Goal: Information Seeking & Learning: Learn about a topic

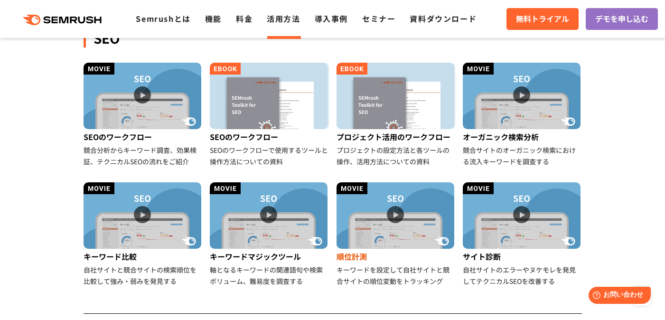
scroll to position [242, 0]
click at [350, 256] on div "順位計測" at bounding box center [395, 256] width 119 height 15
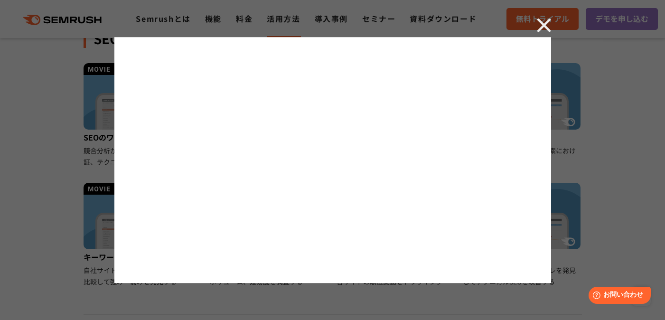
click at [547, 17] on div at bounding box center [332, 160] width 665 height 320
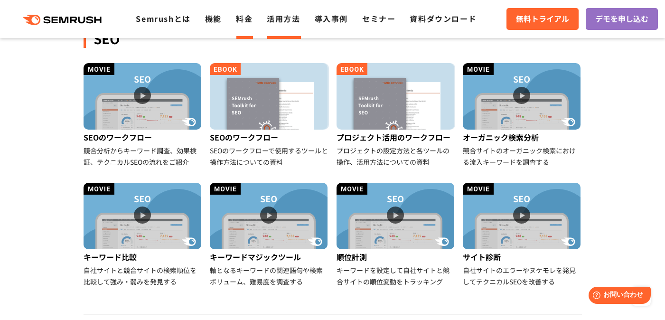
click at [245, 17] on link "料金" at bounding box center [244, 18] width 17 height 11
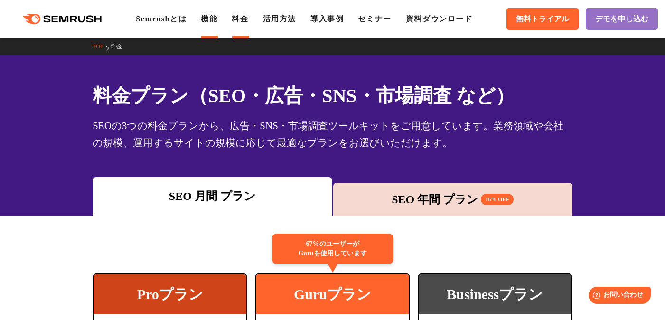
click at [217, 21] on link "機能" at bounding box center [209, 19] width 17 height 8
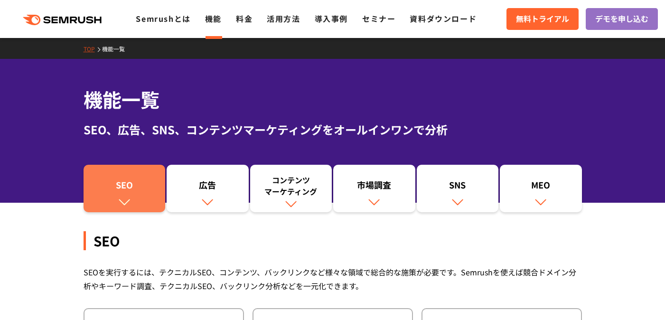
click at [123, 198] on img at bounding box center [124, 201] width 12 height 12
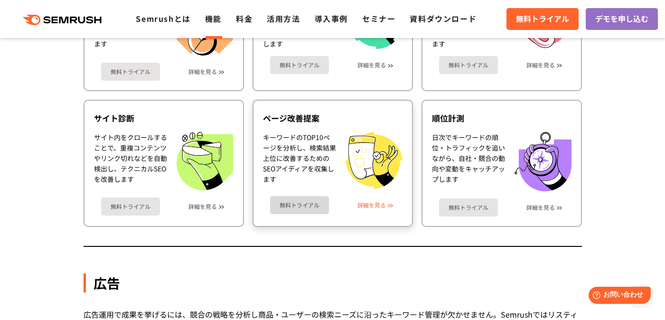
click at [380, 205] on link "詳細を見る" at bounding box center [371, 205] width 28 height 7
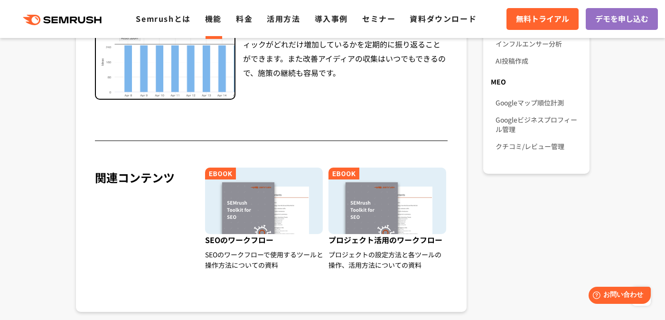
scroll to position [772, 0]
click at [241, 22] on link "料金" at bounding box center [244, 18] width 17 height 11
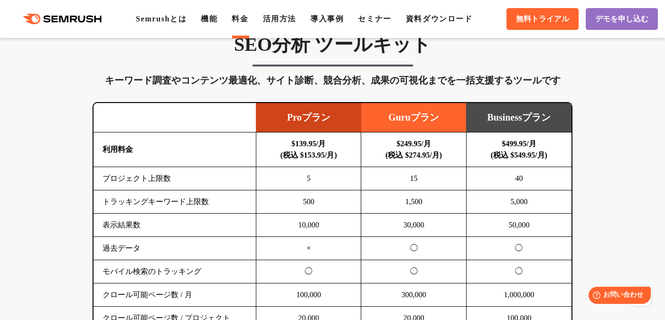
scroll to position [572, 0]
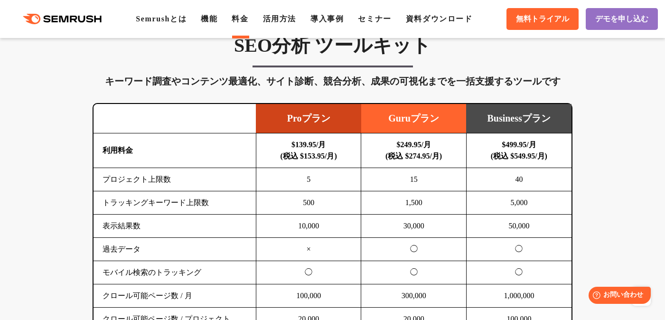
click at [406, 157] on b "$249.95/月 (税込 $274.95/月)" at bounding box center [413, 149] width 56 height 19
drag, startPoint x: 405, startPoint y: 157, endPoint x: 446, endPoint y: 157, distance: 41.3
click at [442, 157] on b "$249.95/月 (税込 $274.95/月)" at bounding box center [413, 149] width 56 height 19
copy b "274.95/月"
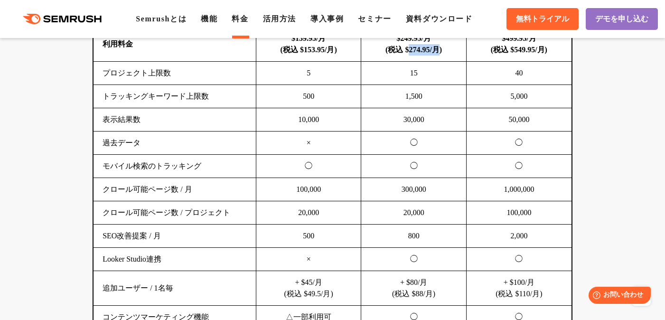
scroll to position [681, 0]
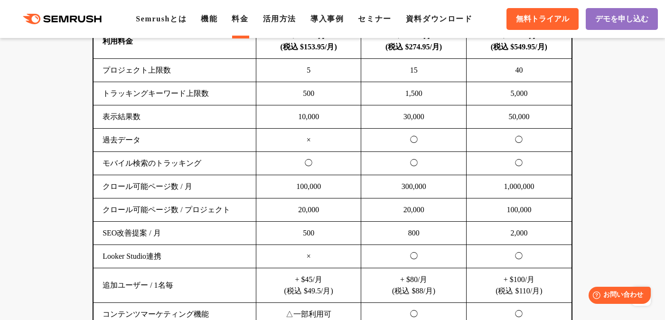
click at [271, 159] on td "◯" at bounding box center [308, 163] width 105 height 23
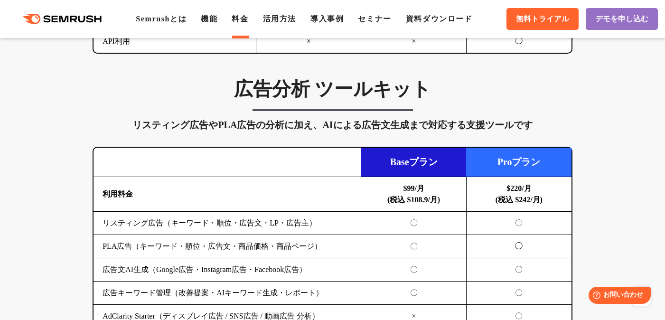
scroll to position [925, 0]
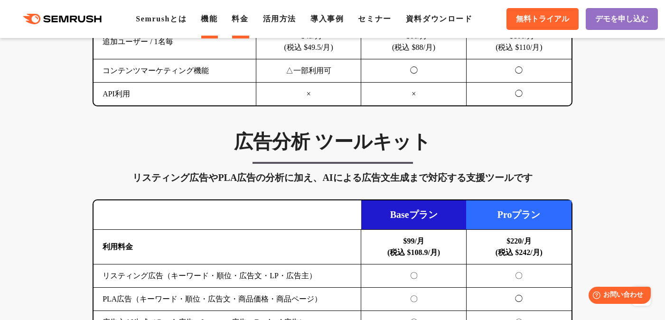
click at [212, 20] on link "機能" at bounding box center [209, 19] width 17 height 8
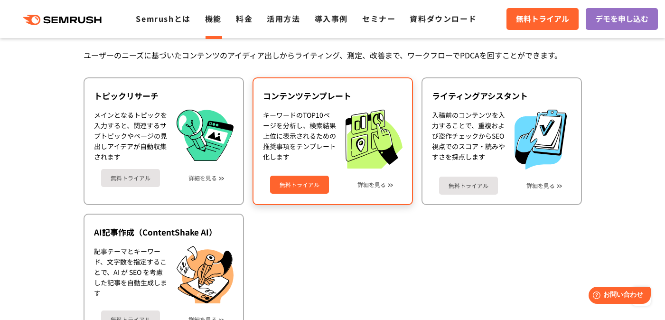
scroll to position [1256, 0]
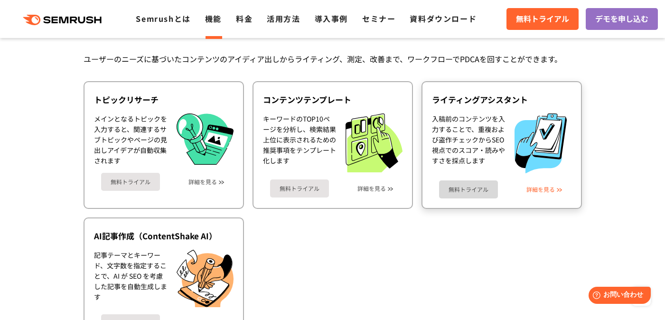
click at [542, 188] on link "詳細を見る" at bounding box center [540, 189] width 28 height 7
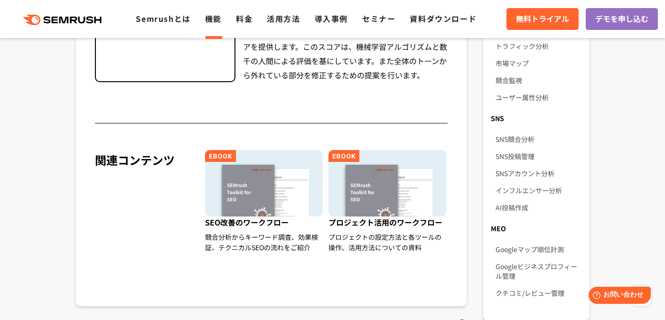
scroll to position [625, 0]
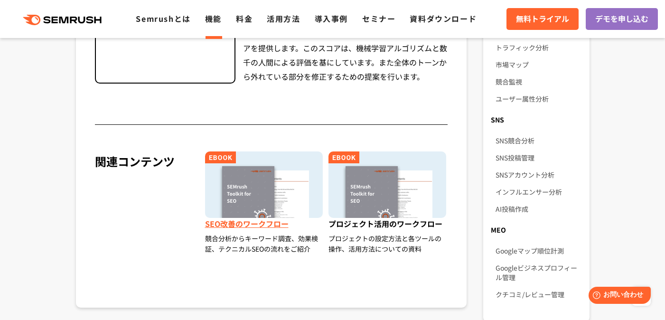
click at [253, 224] on span "SEO改善のワークフロー" at bounding box center [264, 225] width 119 height 15
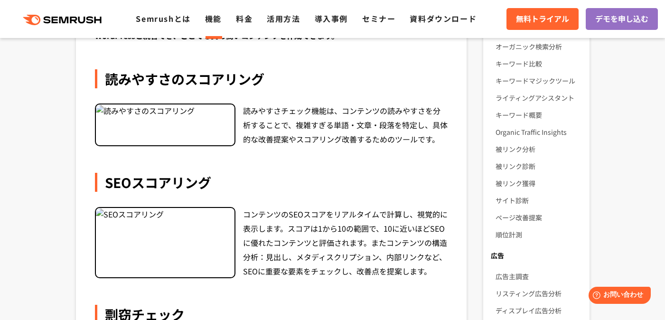
scroll to position [187, 0]
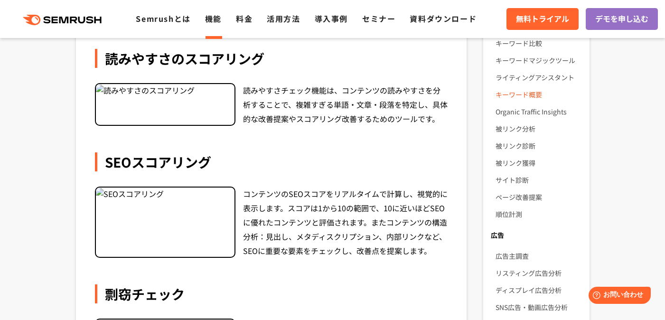
click at [528, 94] on link "キーワード概要" at bounding box center [538, 94] width 86 height 17
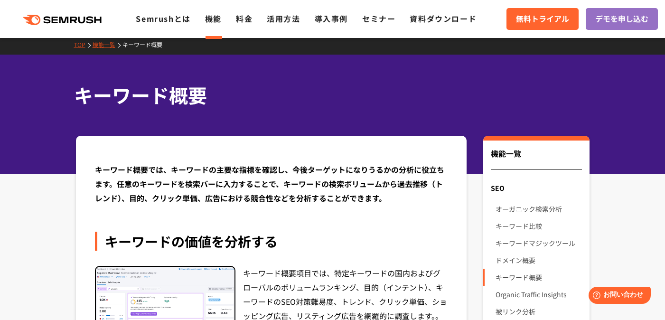
scroll to position [5, 0]
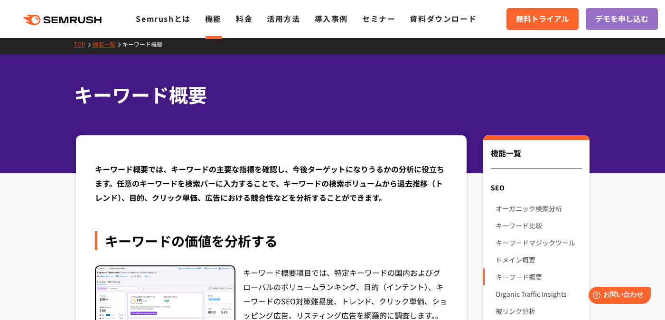
click at [253, 18] on ul "Semrushとは 機能 料金 活用方法 導入事例 セミナー 資料ダウンロード" at bounding box center [313, 19] width 355 height 12
click at [246, 20] on link "料金" at bounding box center [244, 18] width 17 height 11
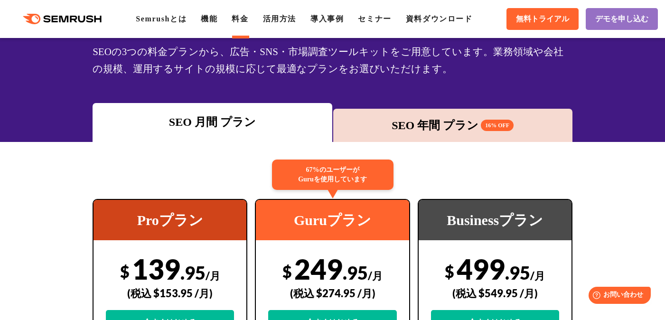
scroll to position [54, 0]
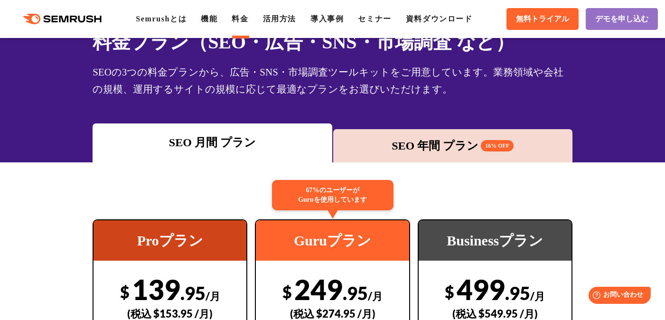
click at [236, 137] on div "SEO 月間 プラン" at bounding box center [212, 142] width 230 height 17
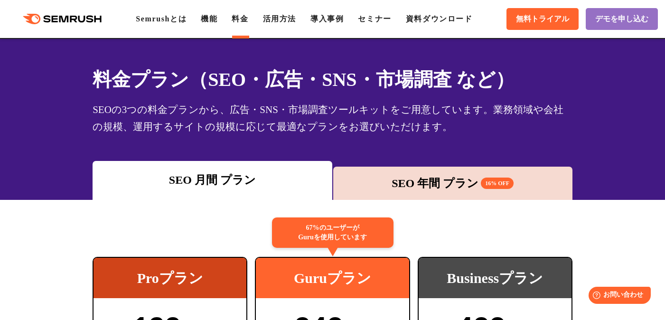
scroll to position [0, 0]
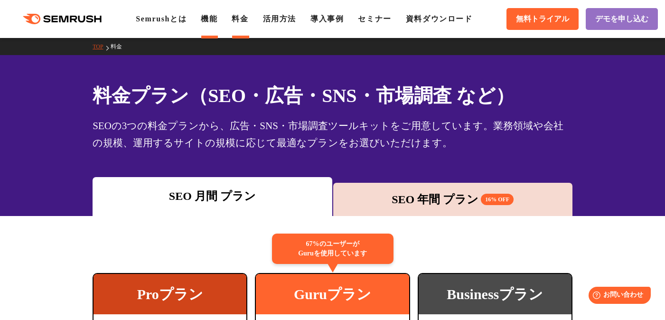
click at [215, 15] on link "機能" at bounding box center [209, 19] width 17 height 8
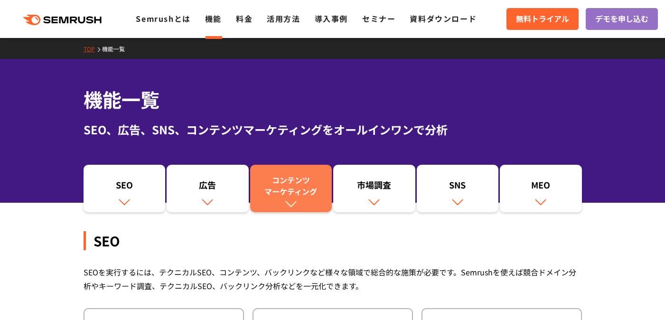
click at [306, 187] on div "コンテンツ マーケティング" at bounding box center [291, 185] width 73 height 23
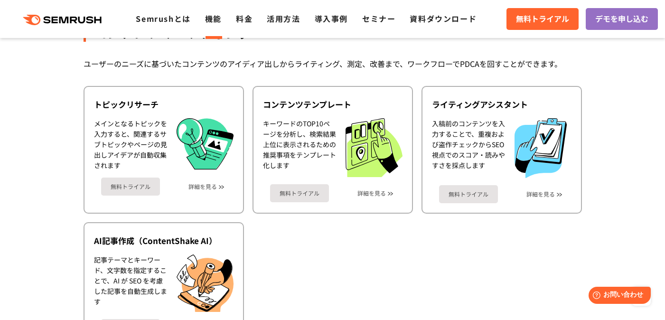
scroll to position [1250, 0]
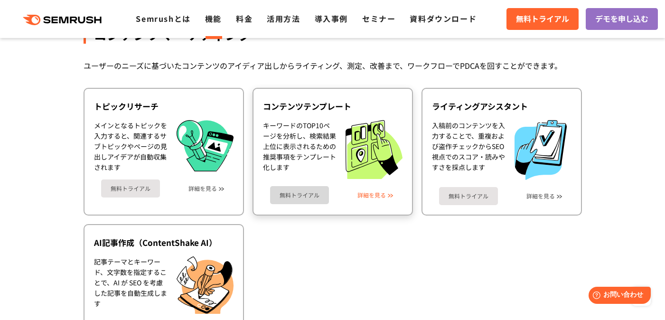
click at [371, 194] on link "詳細を見る" at bounding box center [371, 195] width 28 height 7
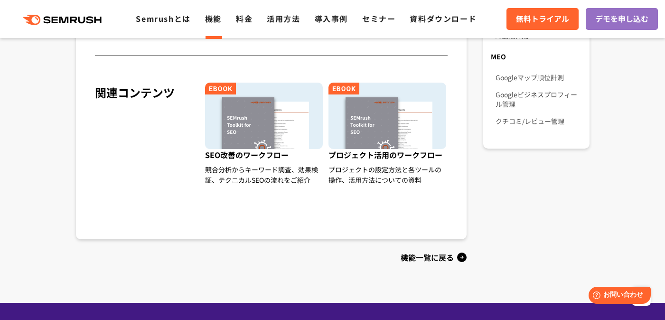
scroll to position [803, 0]
